Goal: Information Seeking & Learning: Learn about a topic

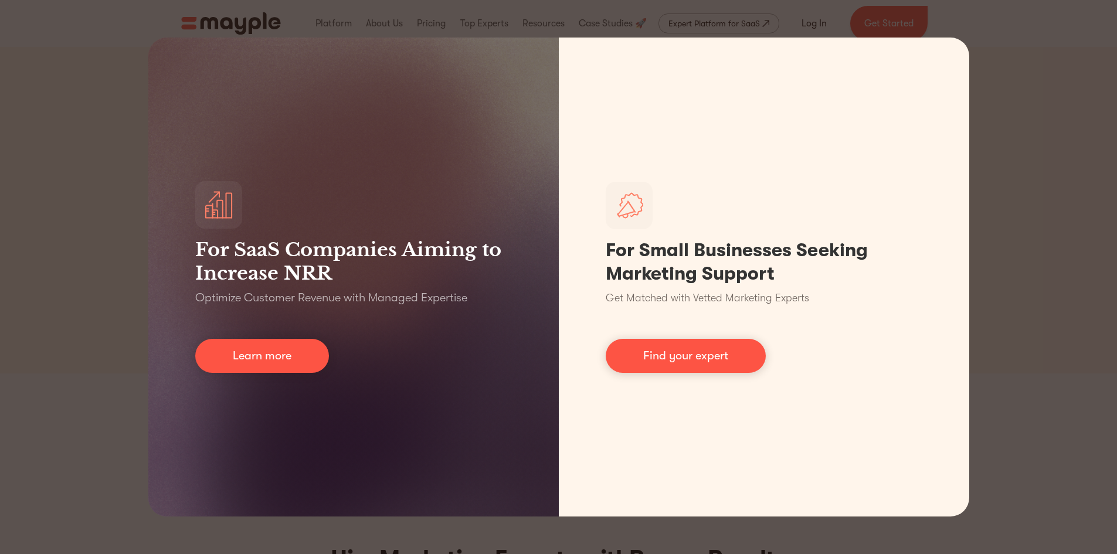
click at [1029, 114] on div "For SaaS Companies Aiming to Increase NRR Optimize Customer Revenue with Manage…" at bounding box center [558, 277] width 1117 height 554
click at [1057, 134] on div "For SaaS Companies Aiming to Increase NRR Optimize Customer Revenue with Manage…" at bounding box center [558, 277] width 1117 height 554
click at [1032, 56] on div "For SaaS Companies Aiming to Increase NRR Optimize Customer Revenue with Manage…" at bounding box center [558, 277] width 1117 height 554
click at [107, 100] on div "For SaaS Companies Aiming to Increase NRR Optimize Customer Revenue with Manage…" at bounding box center [558, 277] width 1117 height 554
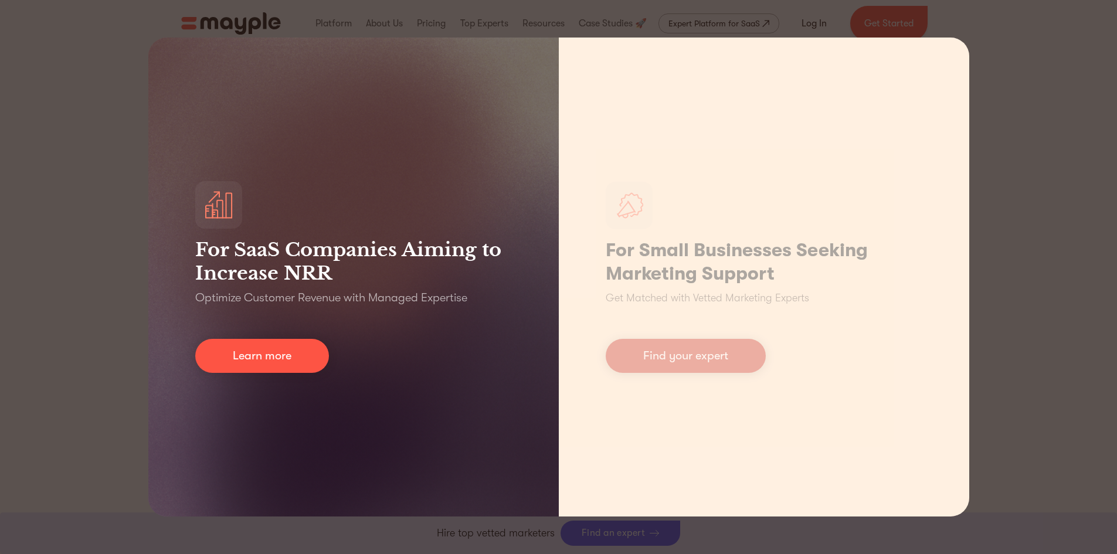
scroll to position [645, 0]
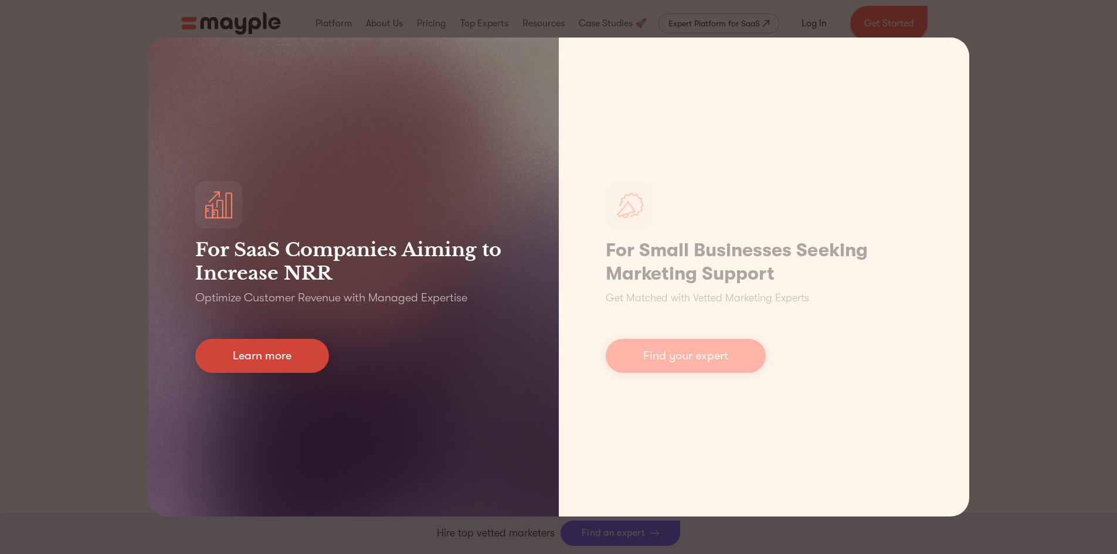
click at [294, 368] on link "Learn more" at bounding box center [262, 356] width 134 height 34
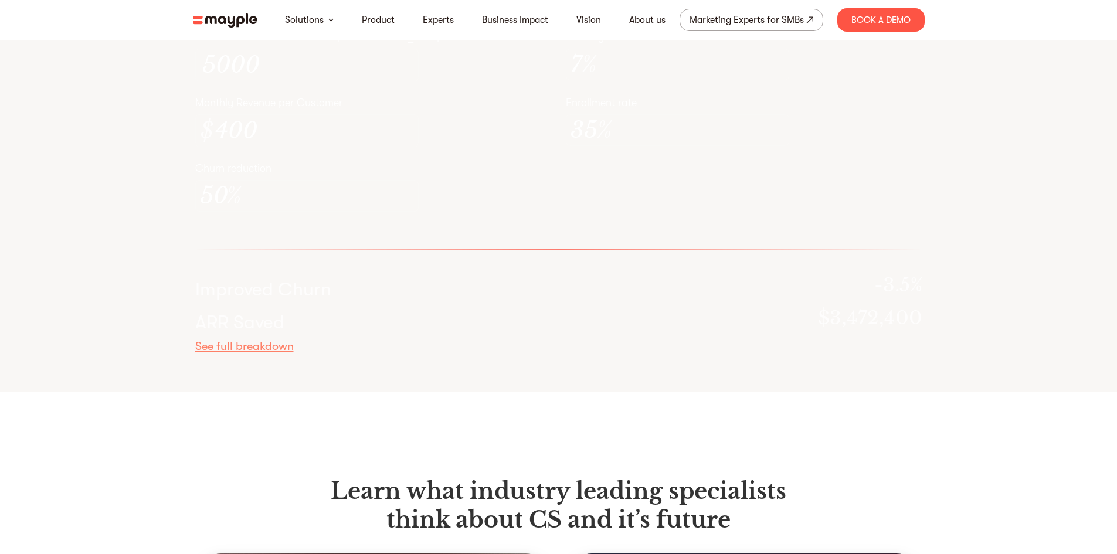
scroll to position [3399, 0]
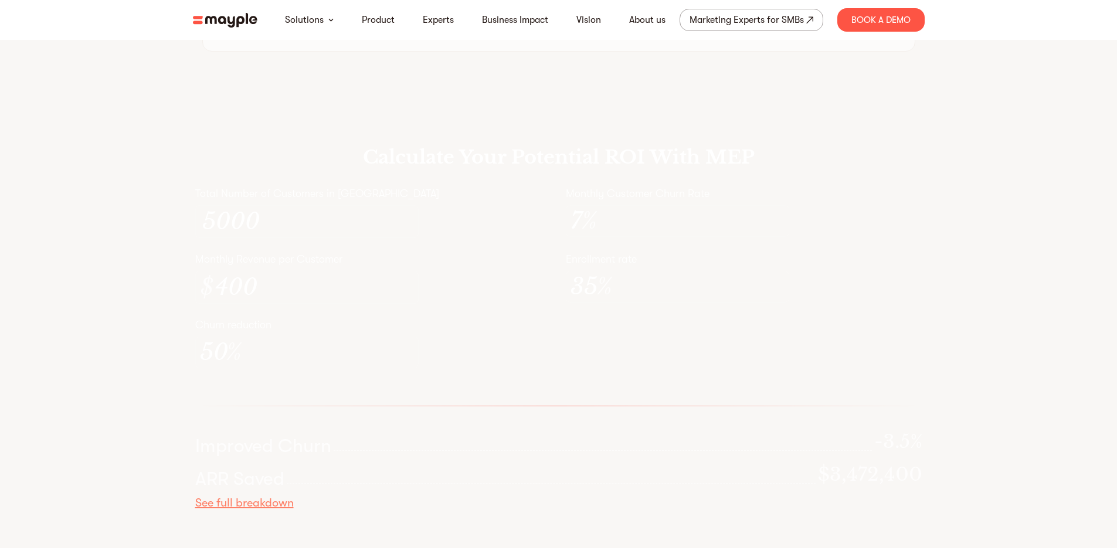
click at [632, 280] on div "Total Number of Customers in Cohort 5000 Monthly Customer Churn Rate 7 % Monthl…" at bounding box center [558, 284] width 727 height 196
click at [594, 234] on div "Monthly Customer Churn Rate 7 %" at bounding box center [744, 212] width 356 height 52
click at [595, 266] on p "Enrollment rate" at bounding box center [744, 259] width 356 height 14
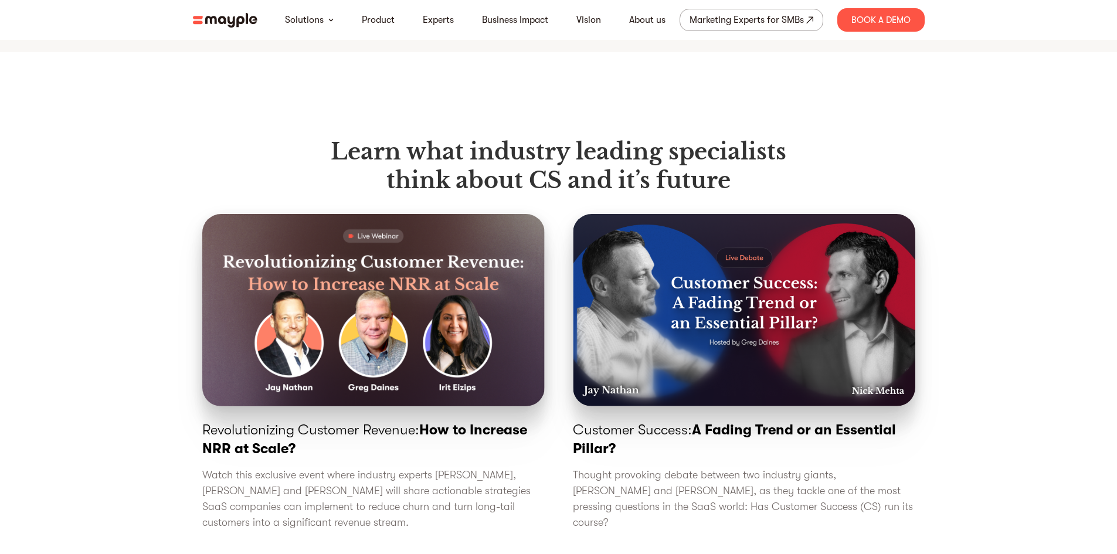
scroll to position [3927, 0]
